Goal: Task Accomplishment & Management: Use online tool/utility

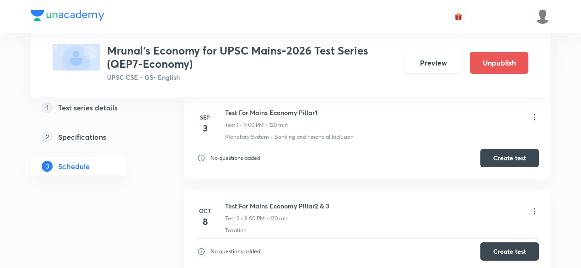
scroll to position [504, 0]
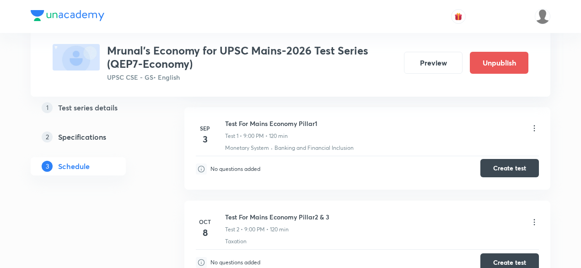
click at [505, 164] on button "Create test" at bounding box center [510, 168] width 59 height 18
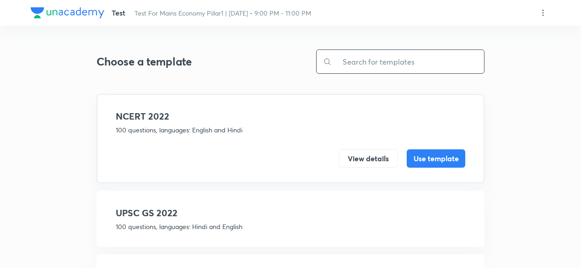
click at [363, 65] on input "text" at bounding box center [408, 61] width 152 height 23
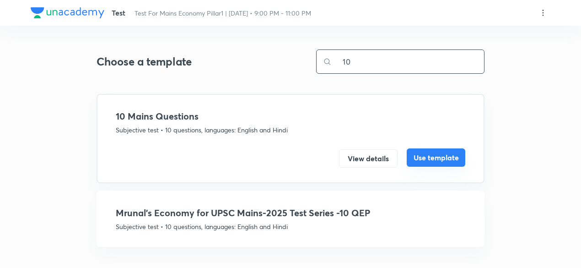
type input "10"
click at [428, 158] on button "Use template" at bounding box center [436, 157] width 59 height 18
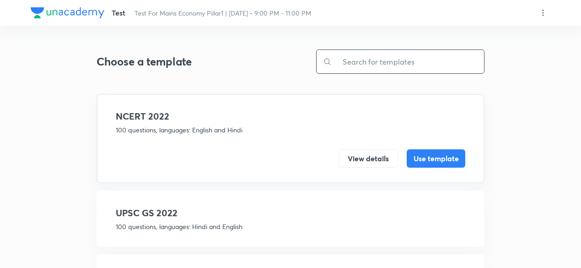
click at [366, 60] on input "text" at bounding box center [408, 61] width 152 height 23
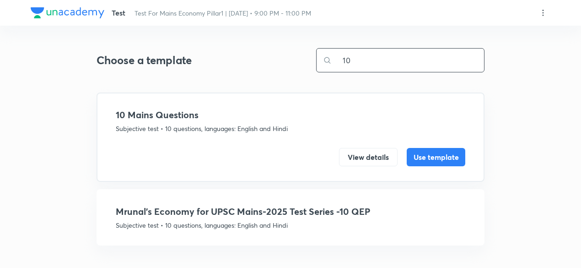
scroll to position [2, 0]
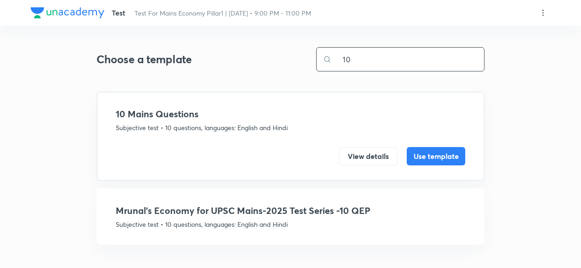
type input "10"
click at [311, 214] on h4 "Mrunal’s Economy for UPSC Mains-2025 Test Series -10 QEP" at bounding box center [291, 211] width 350 height 14
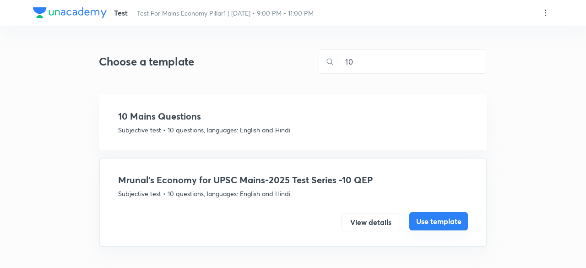
click at [430, 221] on button "Use template" at bounding box center [438, 221] width 59 height 18
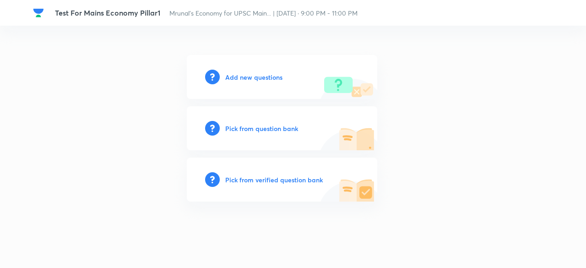
click at [253, 79] on h6 "Add new questions" at bounding box center [253, 77] width 57 height 10
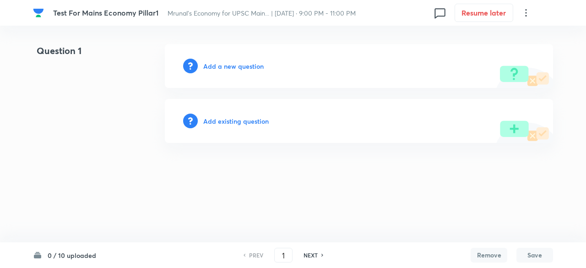
click at [313, 49] on div "Add a new question" at bounding box center [359, 66] width 388 height 44
click at [265, 182] on html "Test For Mains Economy Pillar1 Mrunal’s Economy for UPSC Main... | Sep 3, 2025 …" at bounding box center [293, 93] width 586 height 187
